Goal: Transaction & Acquisition: Purchase product/service

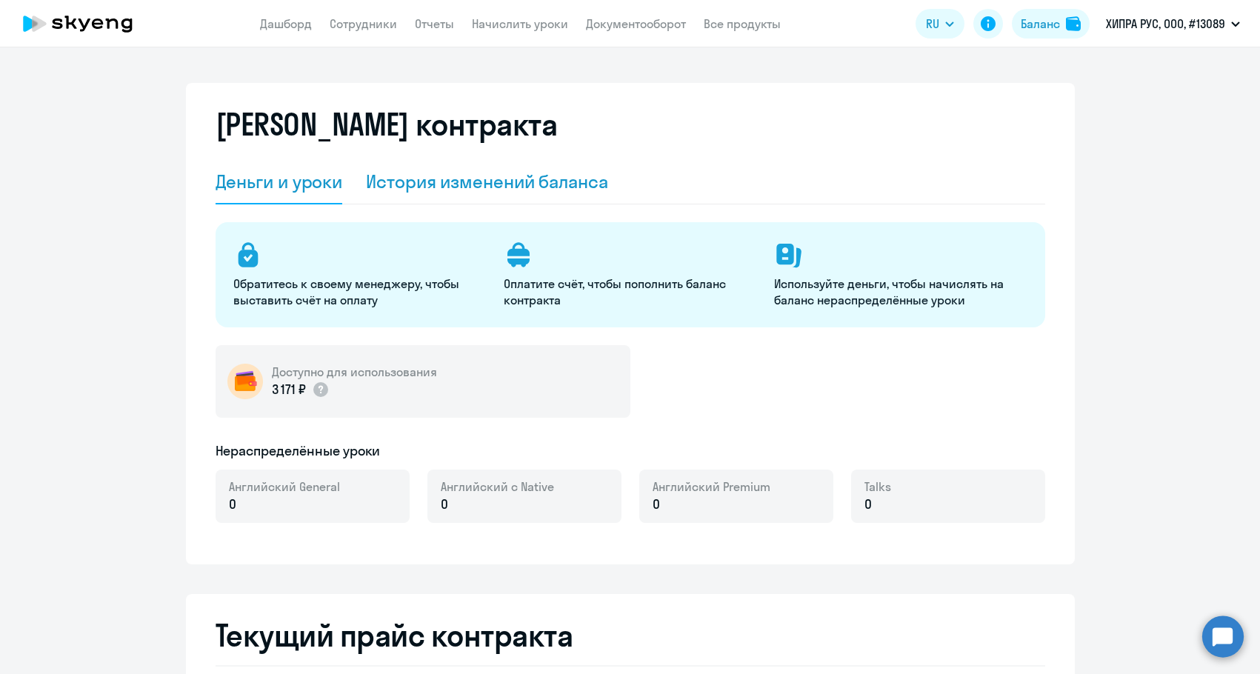
click at [448, 181] on div "История изменений баланса" at bounding box center [487, 182] width 242 height 24
select select "english_adult_not_native_speaker"
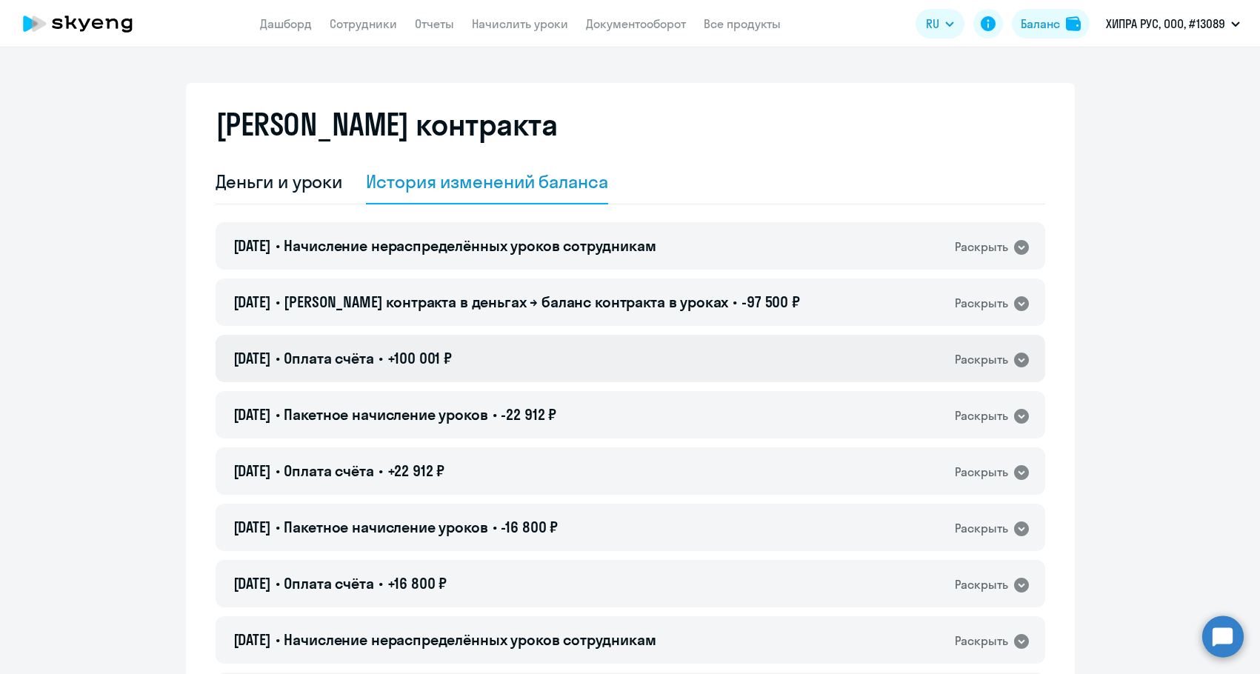
click at [500, 354] on div "[DATE] • Оплата счёта • +100 001 ₽ Раскрыть" at bounding box center [631, 358] width 830 height 47
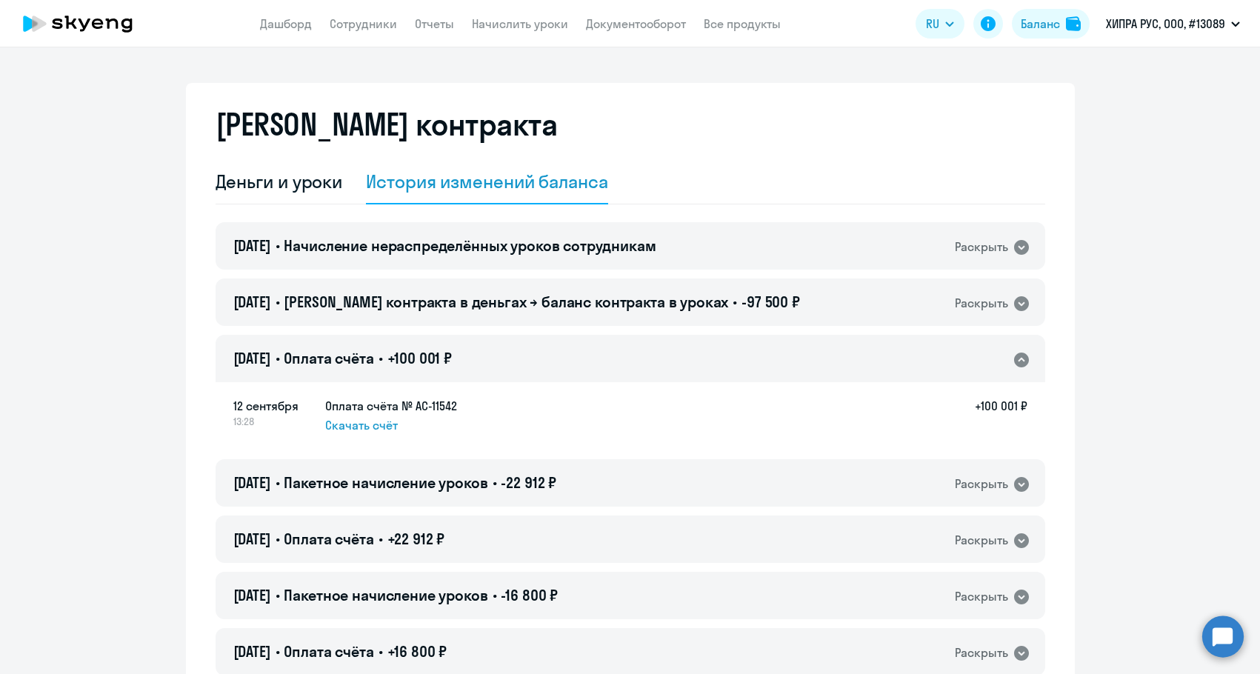
click at [500, 354] on div "12.09.2025 • Оплата счёта • +100 001 ₽ Раскрыть" at bounding box center [631, 358] width 830 height 47
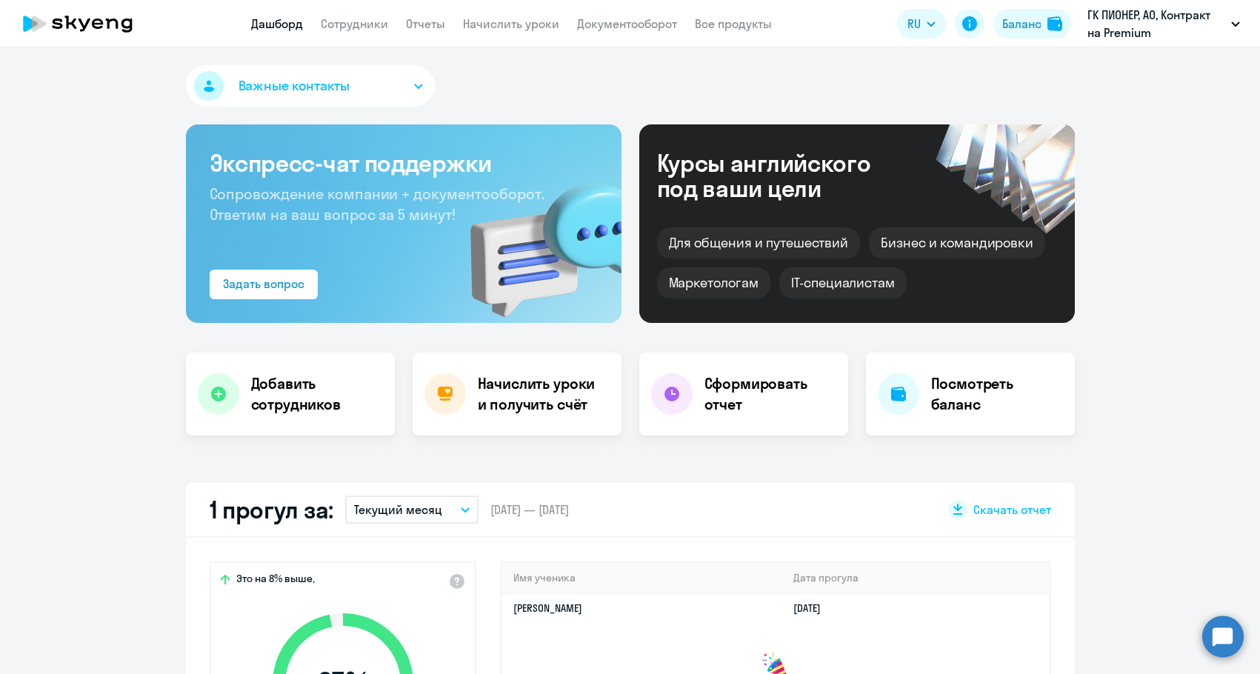
select select "30"
click at [1029, 13] on button "Баланс" at bounding box center [1032, 24] width 78 height 30
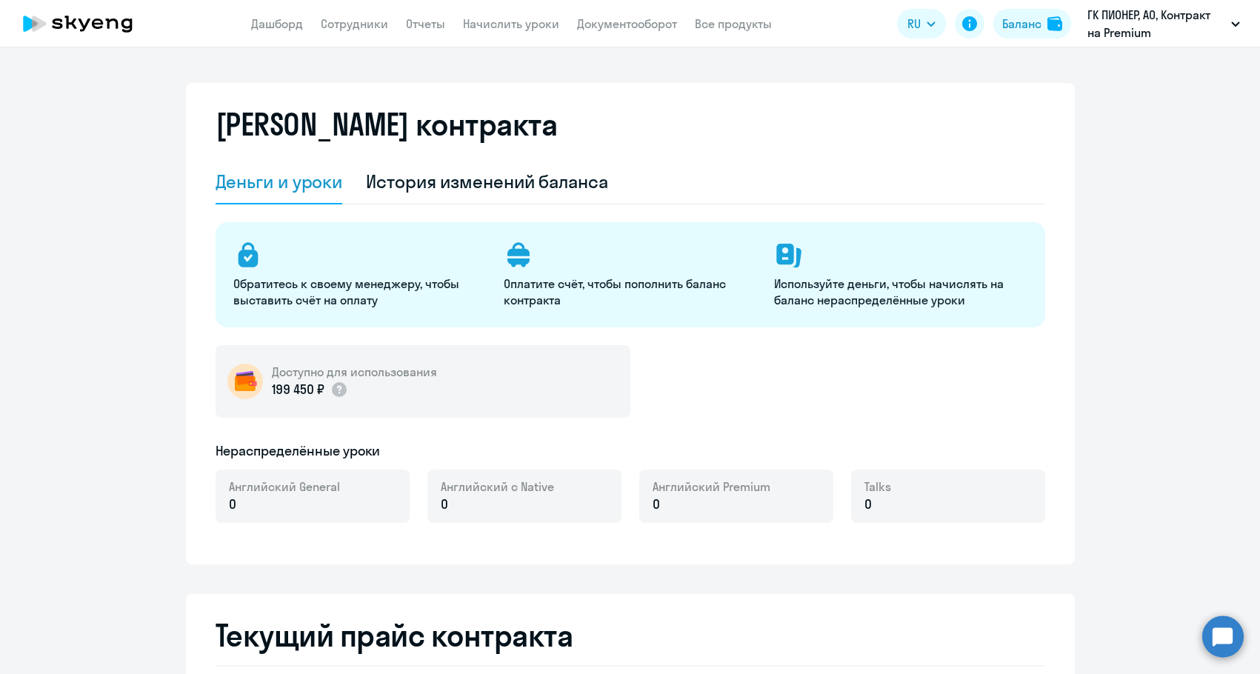
select select "english_adult_not_native_speaker"
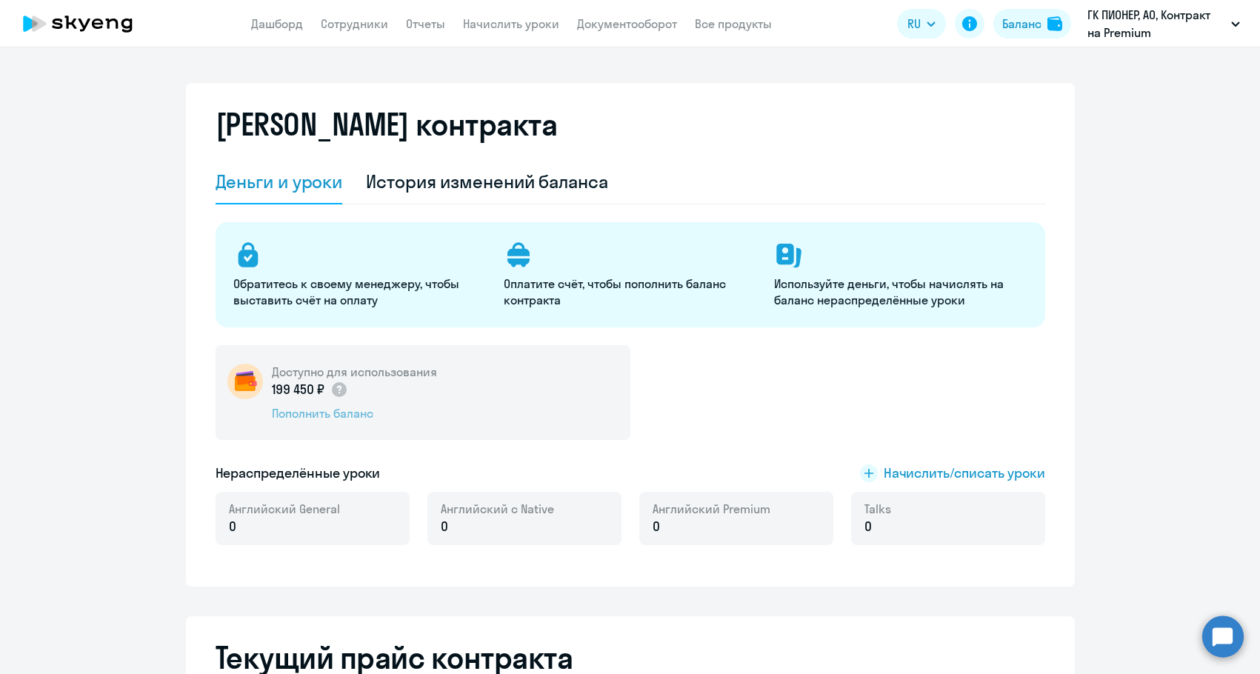
click at [352, 418] on div "Пополнить баланс" at bounding box center [354, 413] width 165 height 16
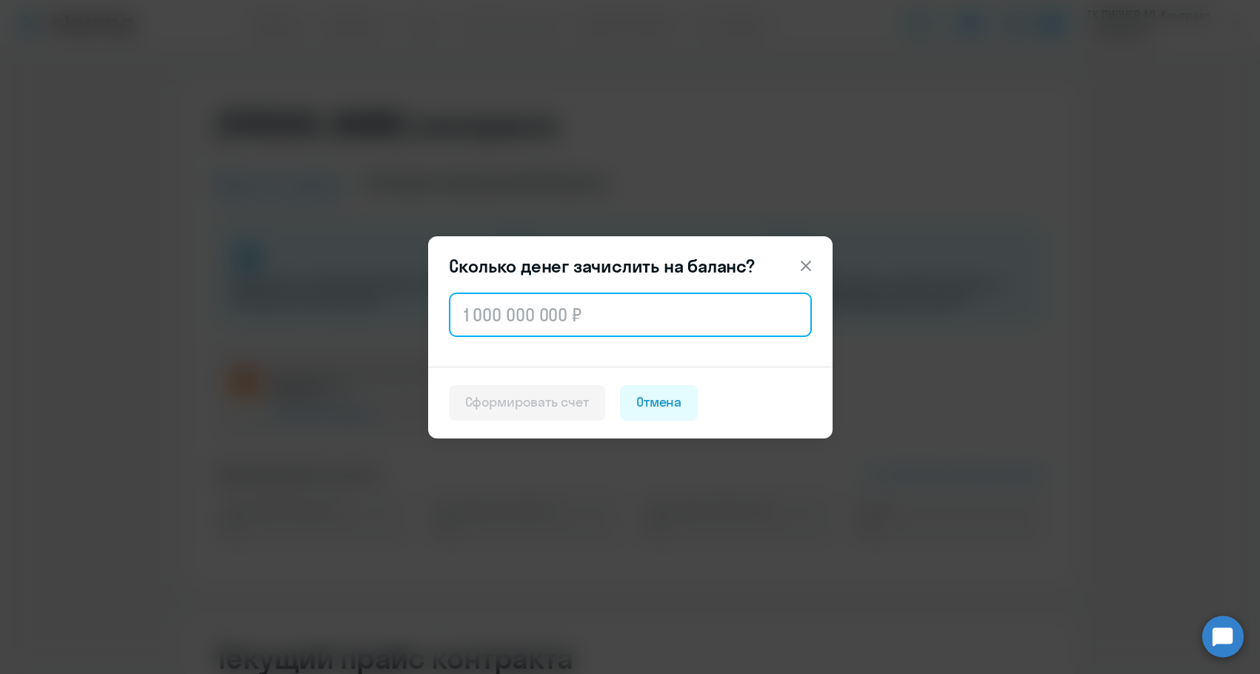
click at [558, 310] on input "text" at bounding box center [630, 315] width 363 height 44
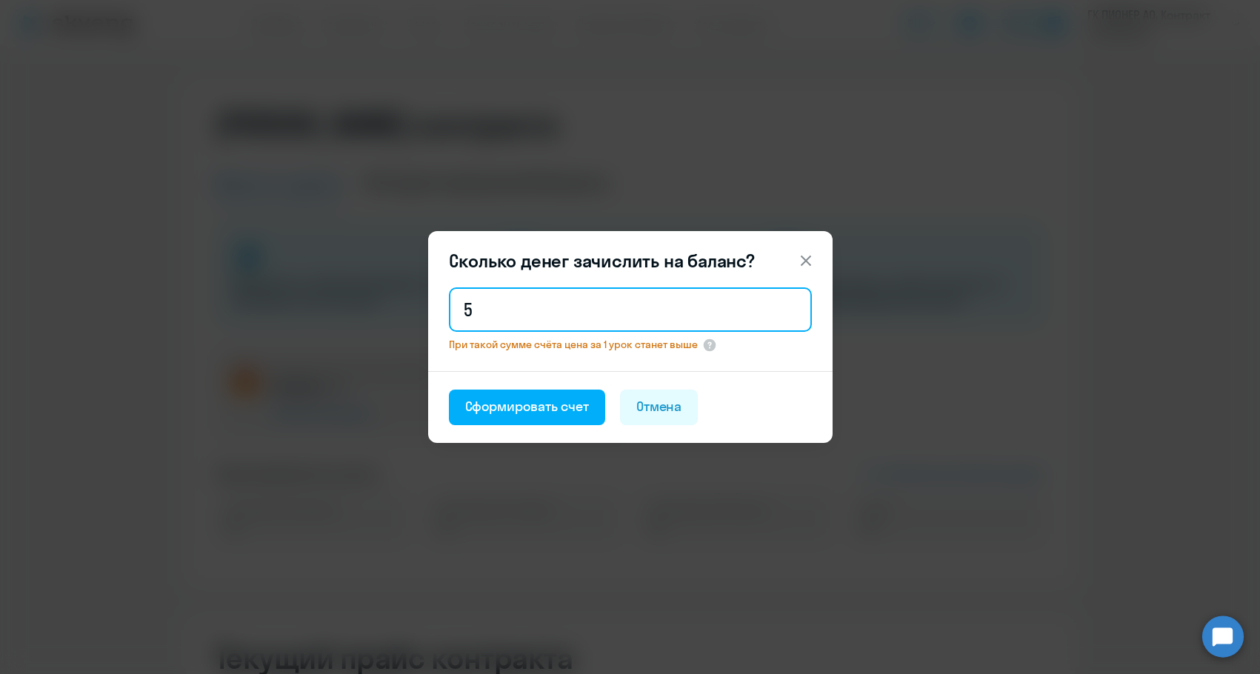
type input "5"
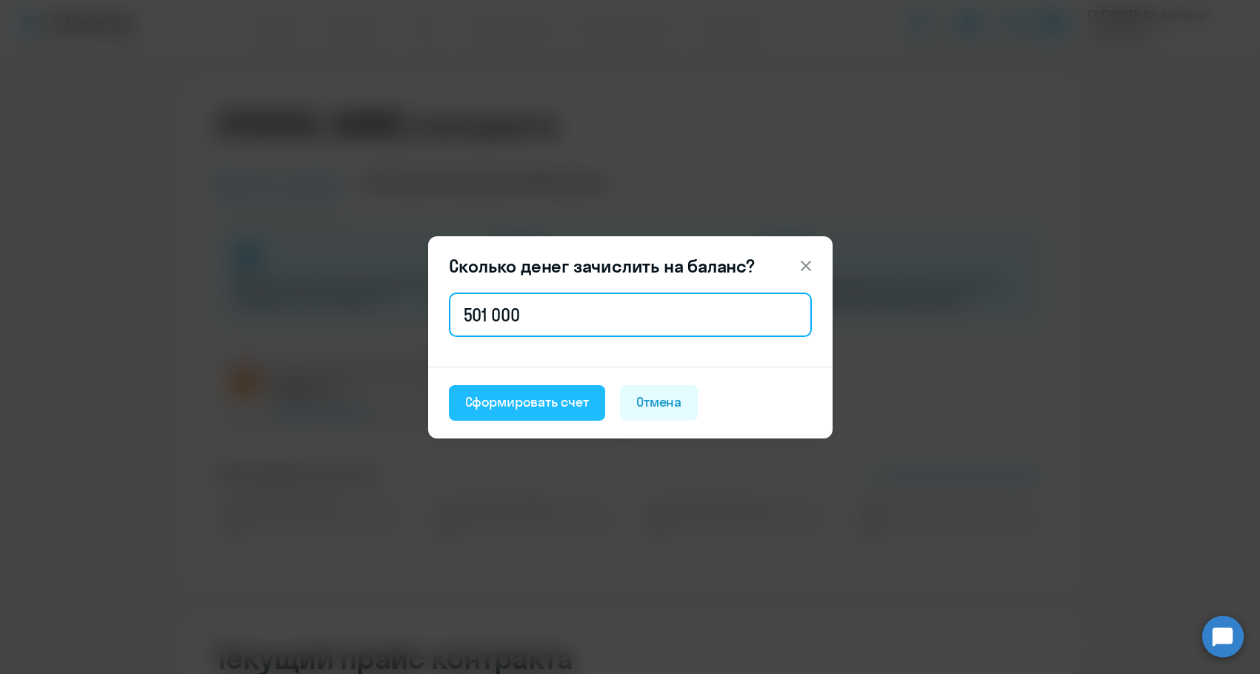
type input "501 000"
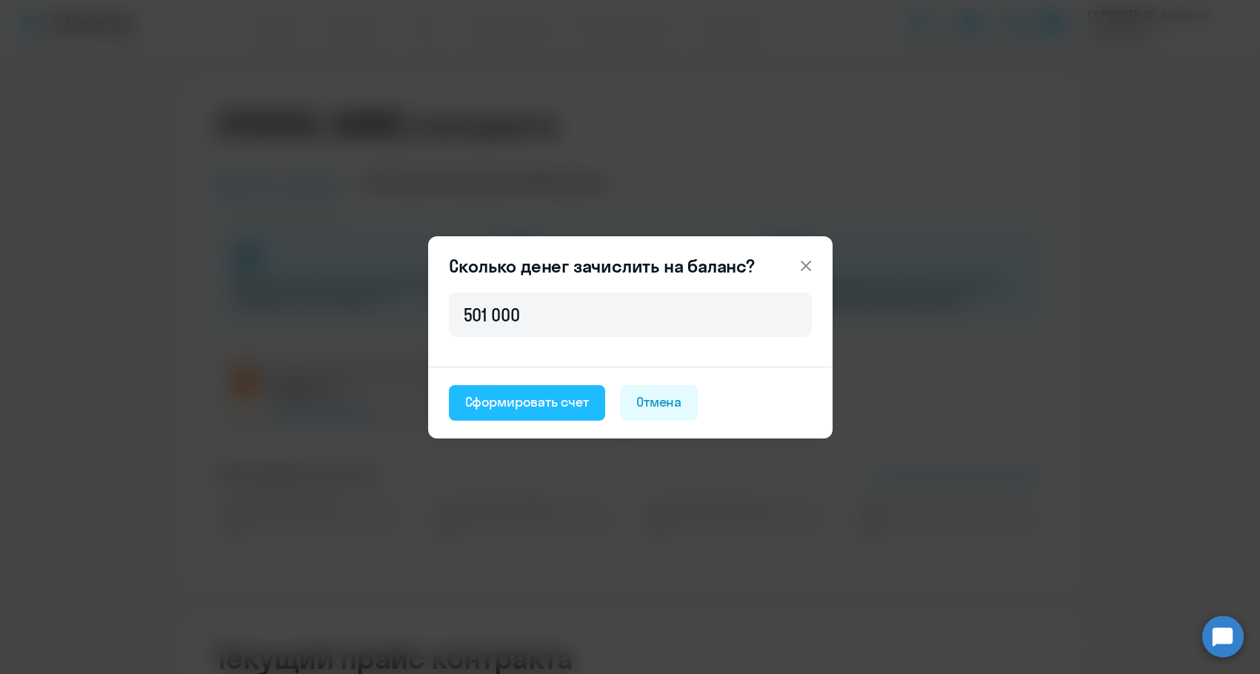
click at [550, 413] on button "Сформировать счет" at bounding box center [527, 403] width 156 height 36
